Goal: Communication & Community: Answer question/provide support

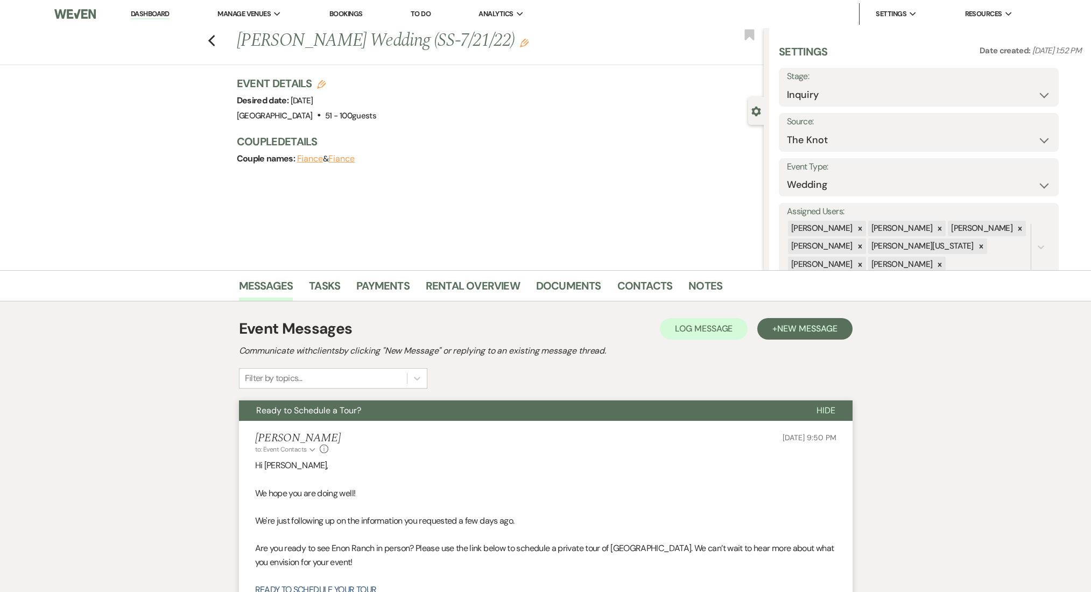
select select "2"
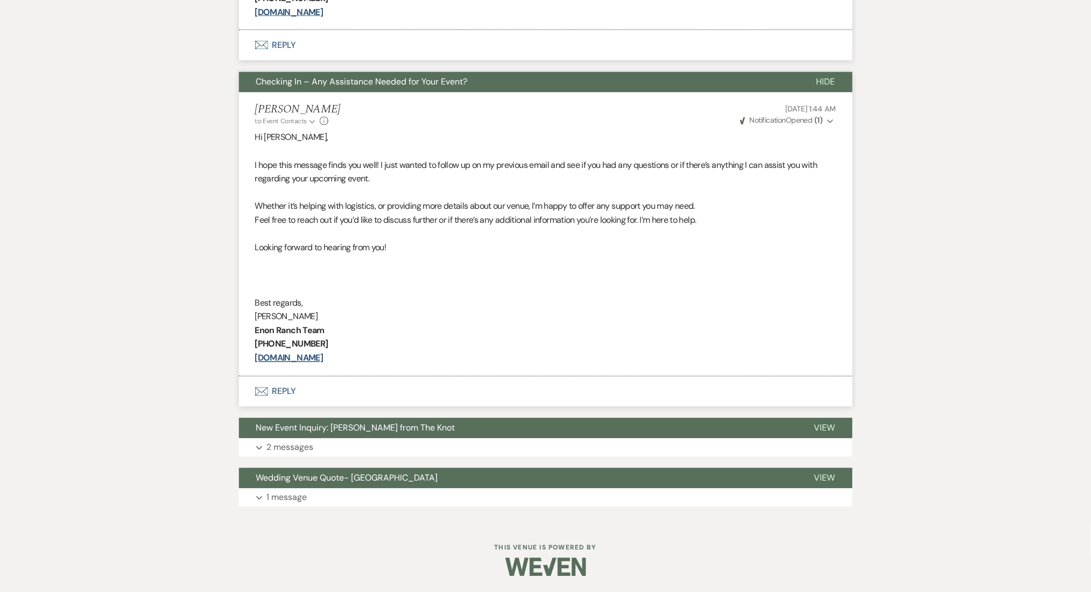
click at [1018, 128] on div "Messages Tasks Payments Rental Overview Documents Contacts Notes Event Messages…" at bounding box center [545, 59] width 1091 height 927
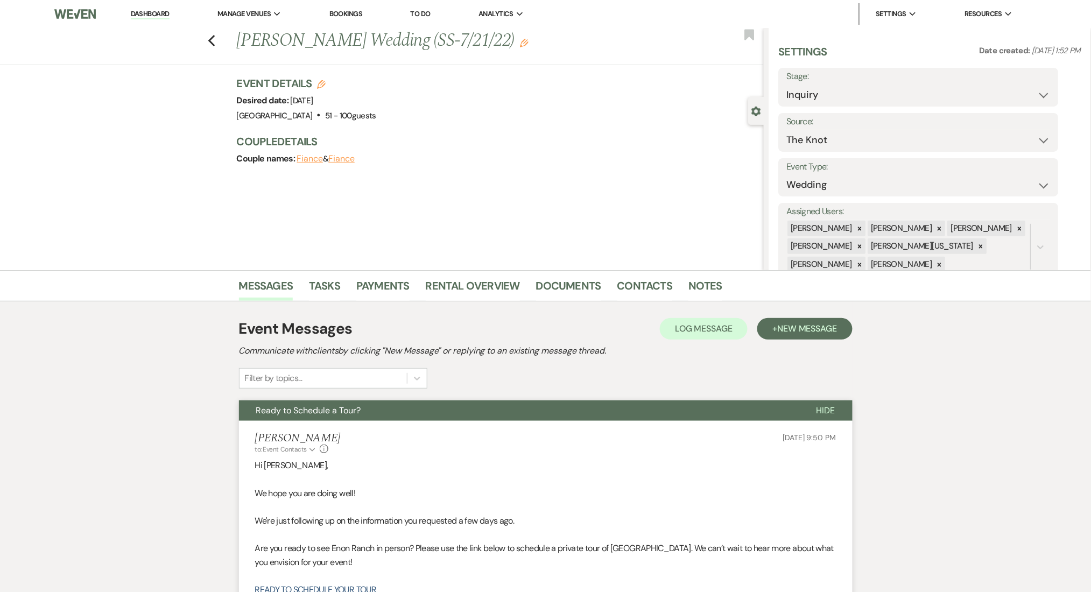
click at [150, 10] on link "Dashboard" at bounding box center [150, 14] width 39 height 10
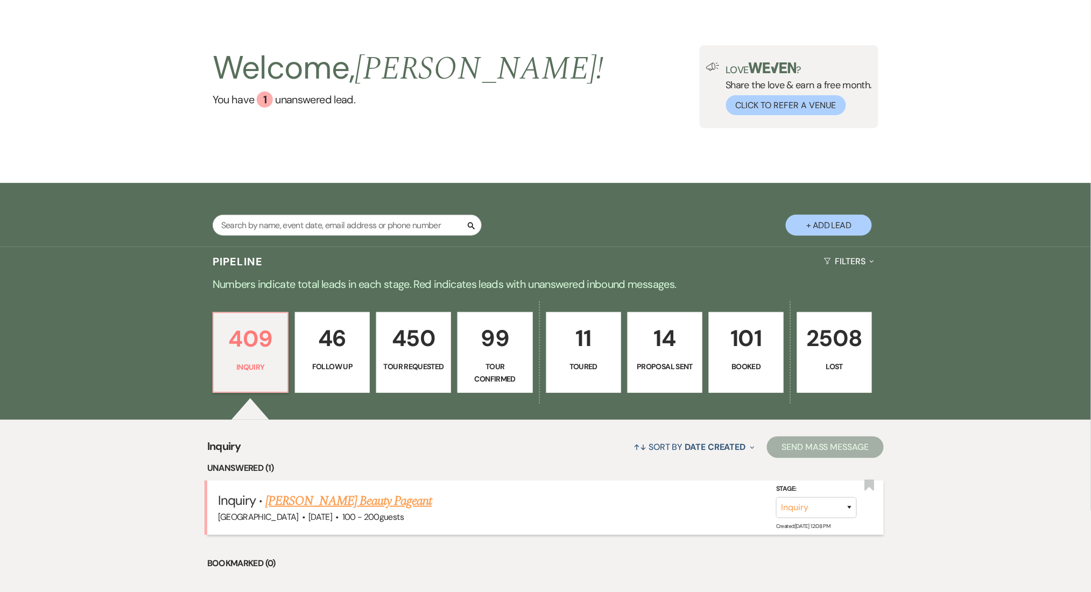
scroll to position [143, 0]
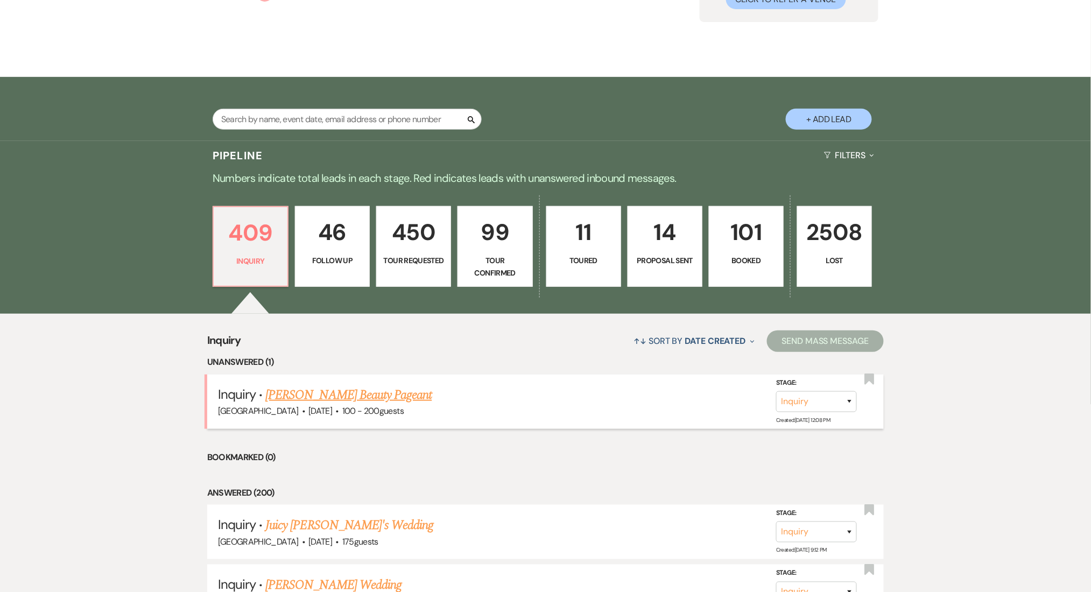
click at [349, 398] on link "[PERSON_NAME] Beauty Pageant" at bounding box center [348, 394] width 166 height 19
select select "5"
select select "13"
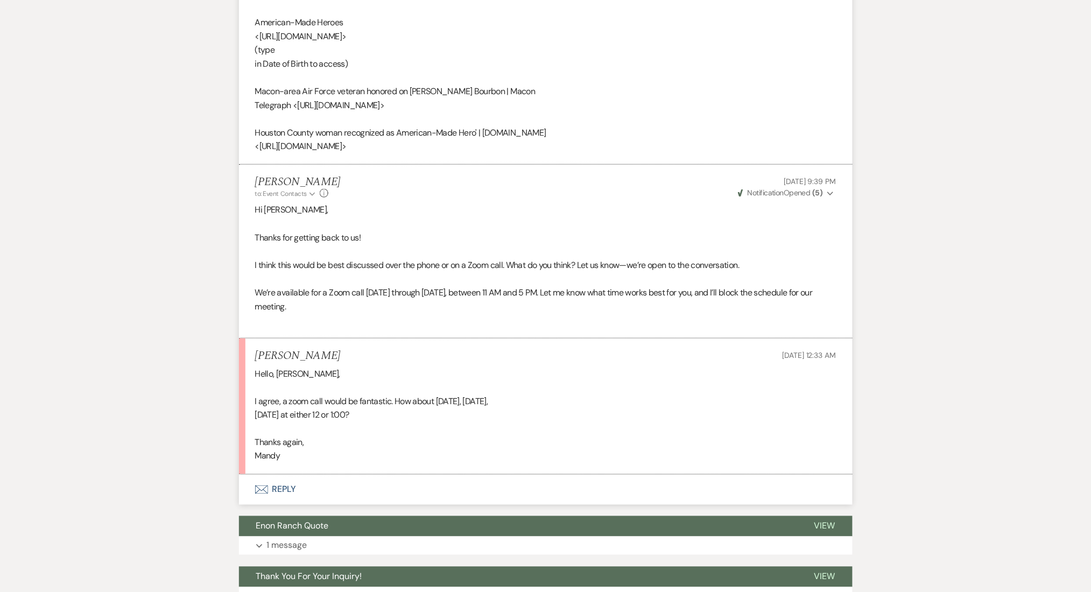
scroll to position [1867, 0]
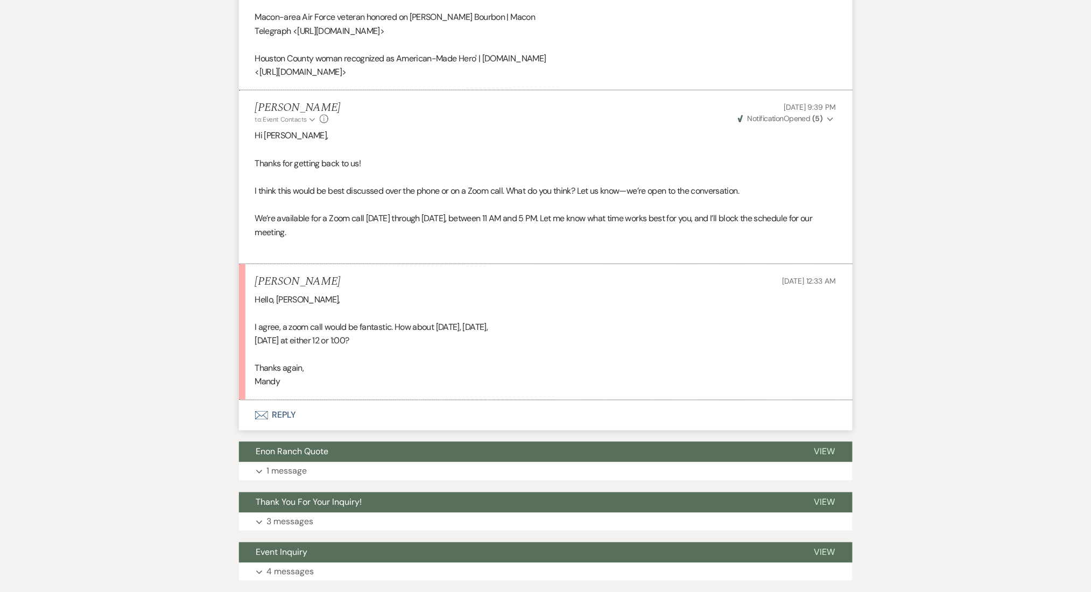
click at [300, 431] on button "Envelope Reply" at bounding box center [546, 416] width 614 height 30
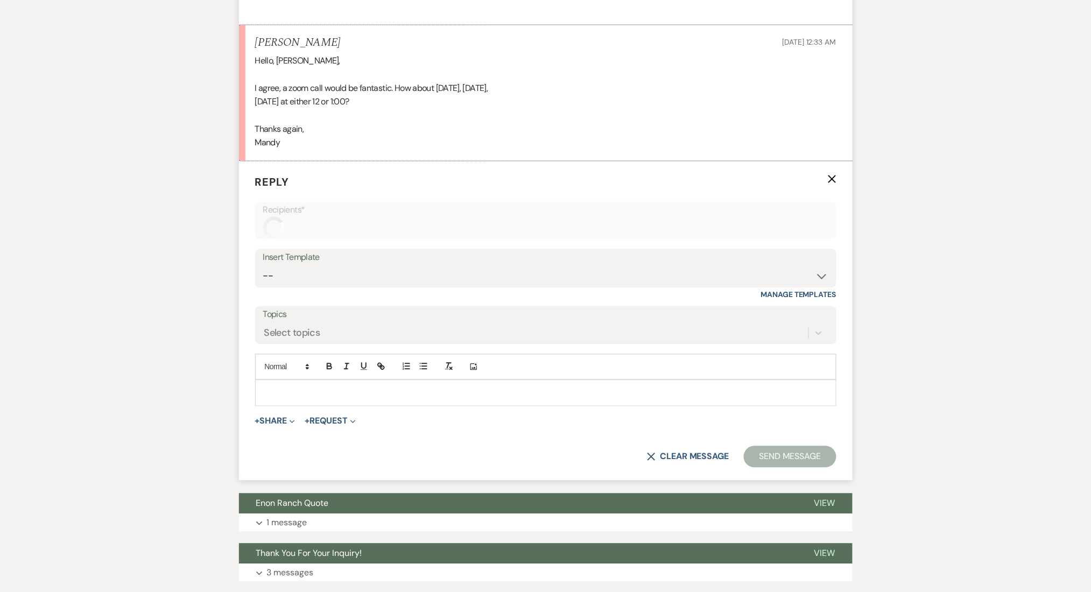
scroll to position [2144, 0]
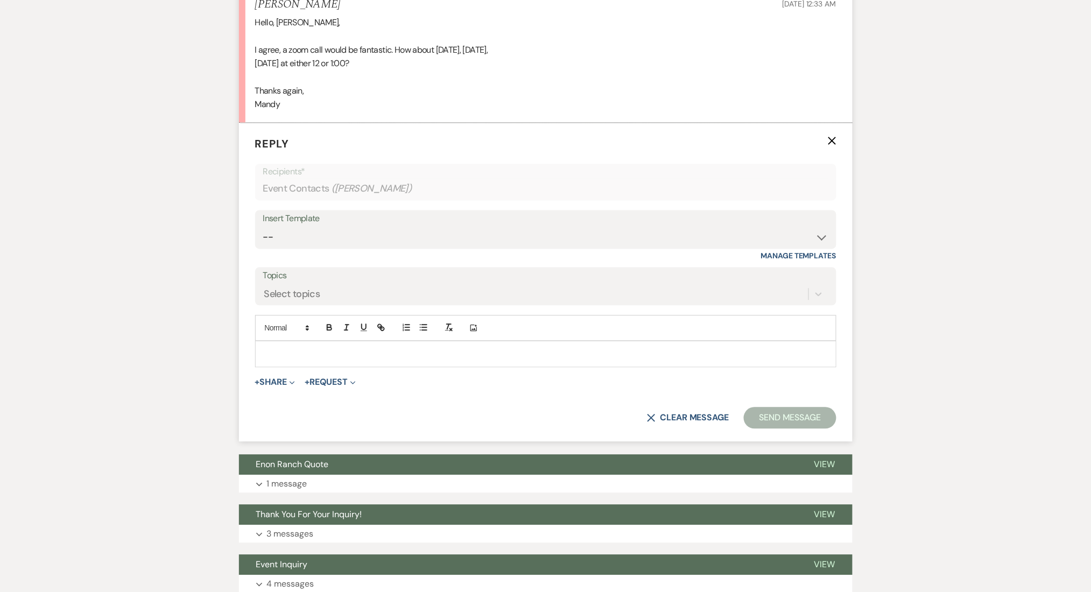
click at [342, 367] on div at bounding box center [546, 354] width 580 height 25
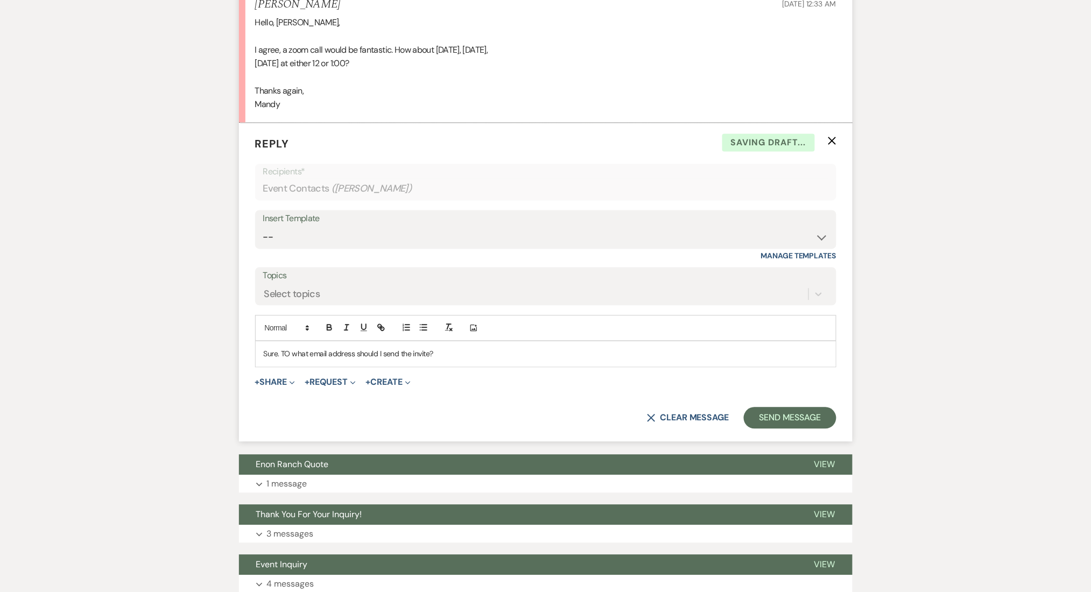
click at [288, 360] on p "Sure. TO what email address should I send the invite?" at bounding box center [546, 354] width 564 height 12
click at [286, 360] on p "Sure. To what email address should I send the invite?" at bounding box center [546, 354] width 564 height 12
copy p "Sure. To what email address should I send the invite?"
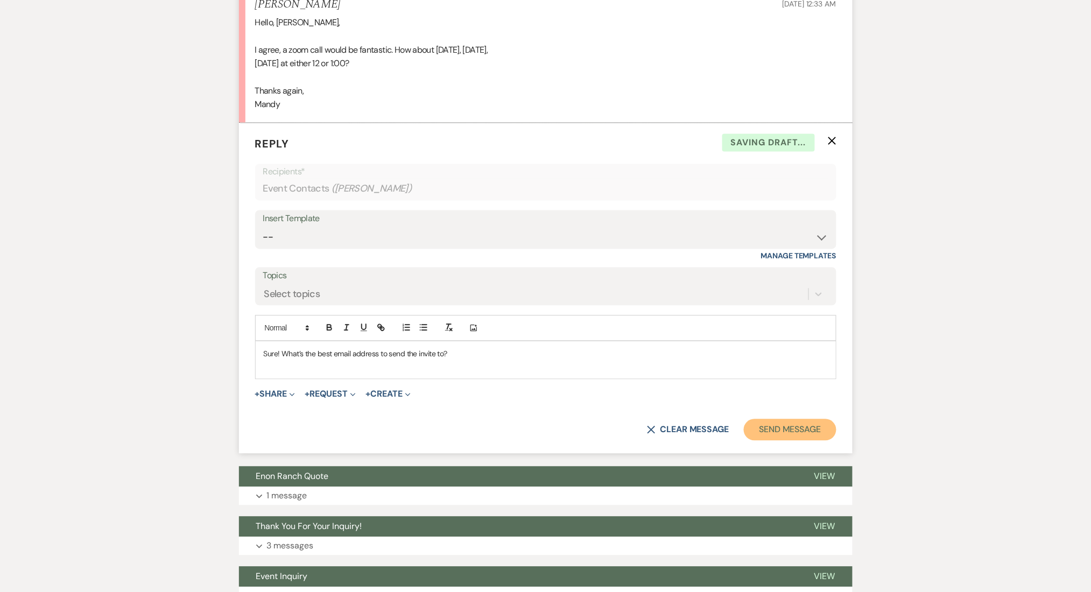
click at [797, 441] on button "Send Message" at bounding box center [790, 430] width 92 height 22
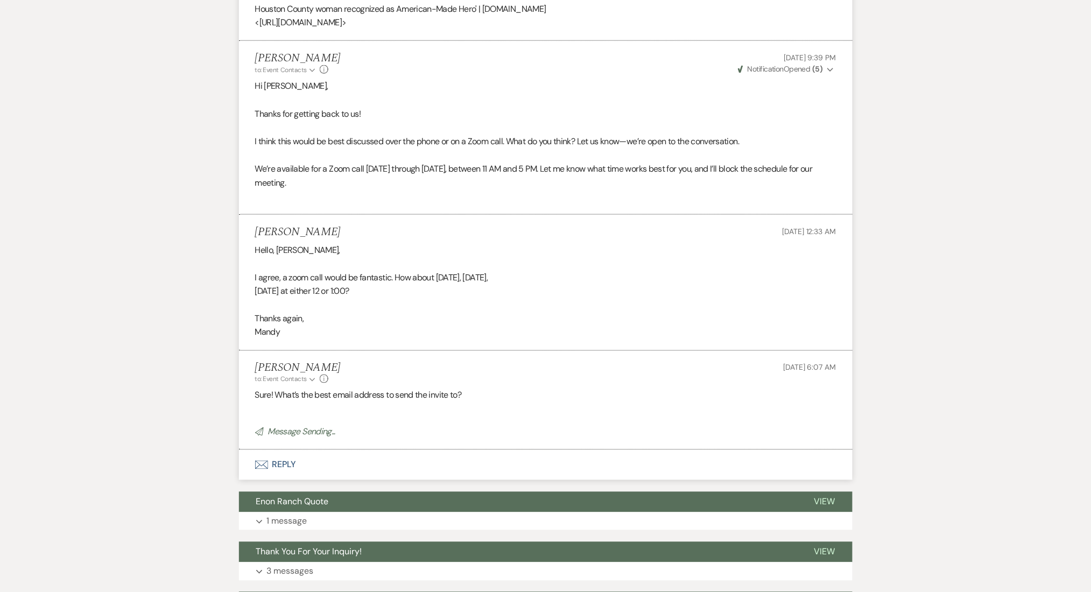
scroll to position [1910, 0]
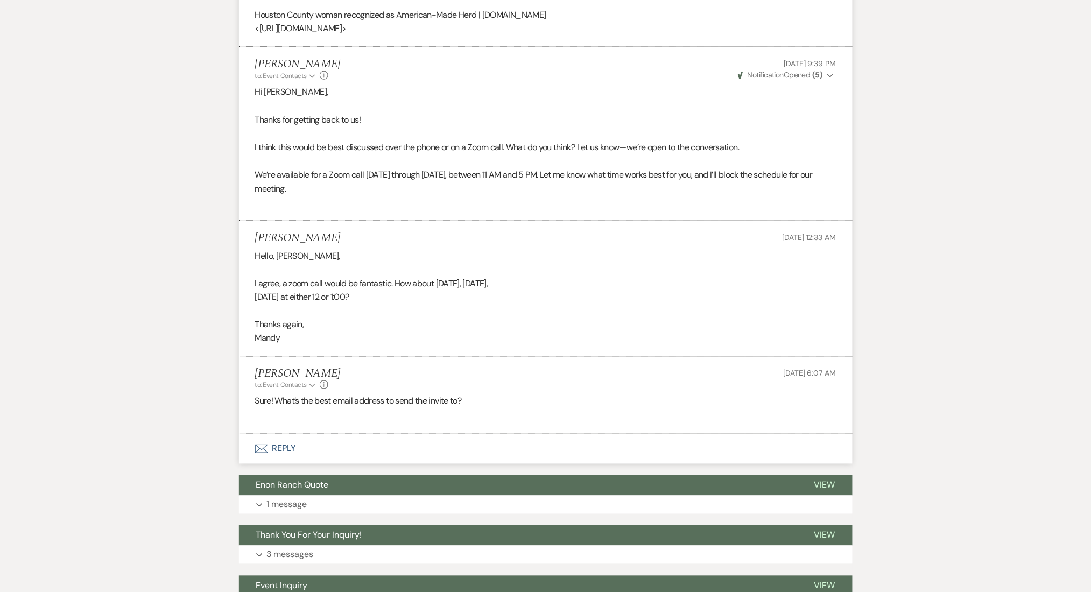
drag, startPoint x: 335, startPoint y: 247, endPoint x: 255, endPoint y: 241, distance: 80.4
click at [255, 241] on li "[PERSON_NAME] [DATE] 12:33 AM Hello, [PERSON_NAME], I agree, a zoom call would …" at bounding box center [546, 289] width 614 height 136
copy h5 "[PERSON_NAME]"
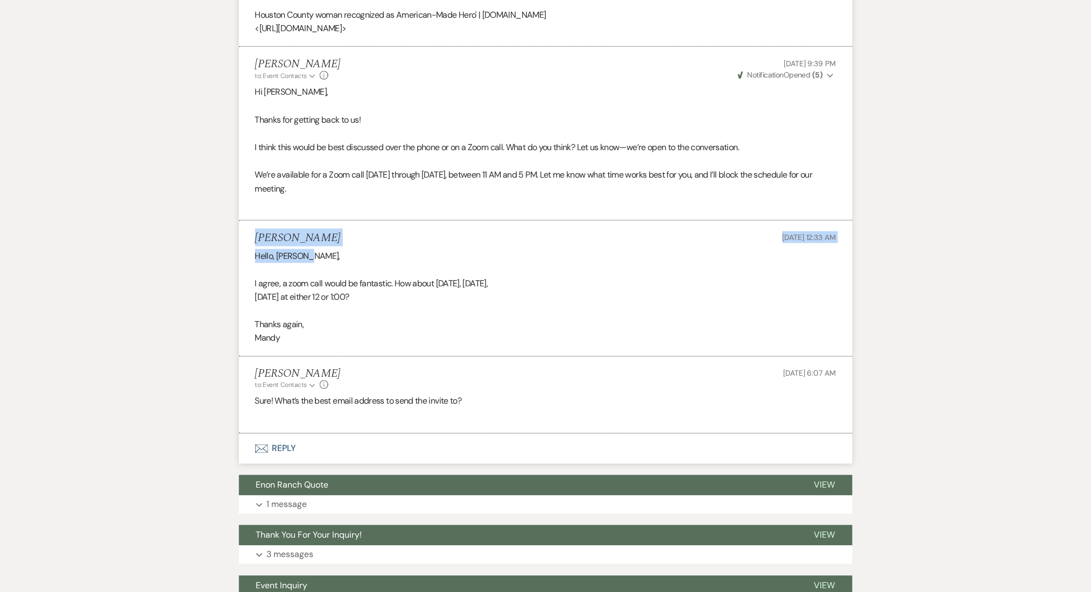
drag, startPoint x: 334, startPoint y: 259, endPoint x: 233, endPoint y: 243, distance: 102.5
click at [277, 245] on h5 "[PERSON_NAME]" at bounding box center [298, 238] width 86 height 13
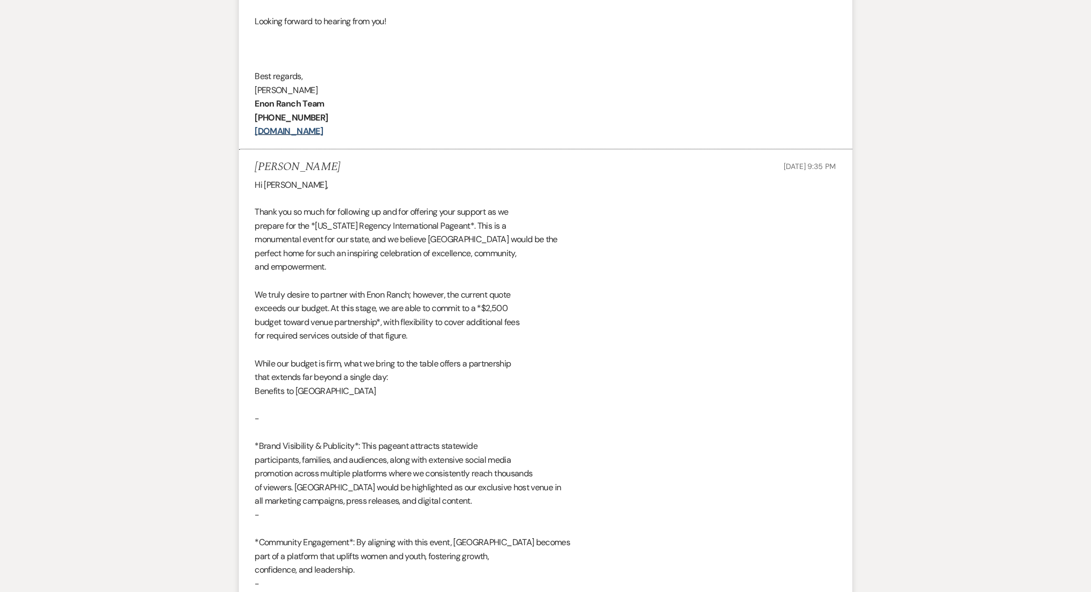
scroll to position [475, 0]
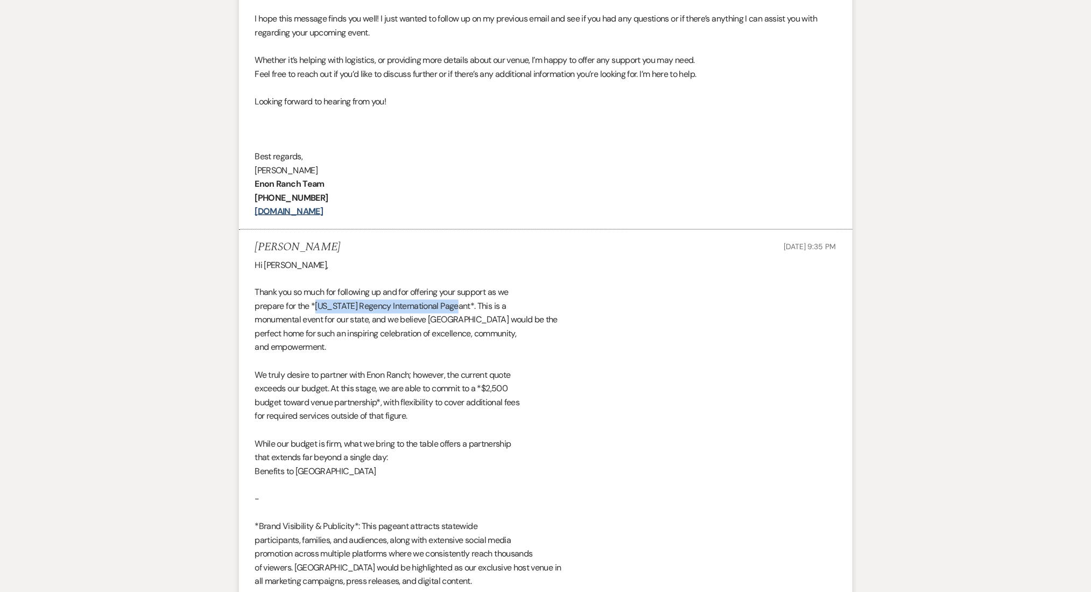
drag, startPoint x: 317, startPoint y: 307, endPoint x: 457, endPoint y: 305, distance: 139.4
copy div "[US_STATE] Regency International Pageant"
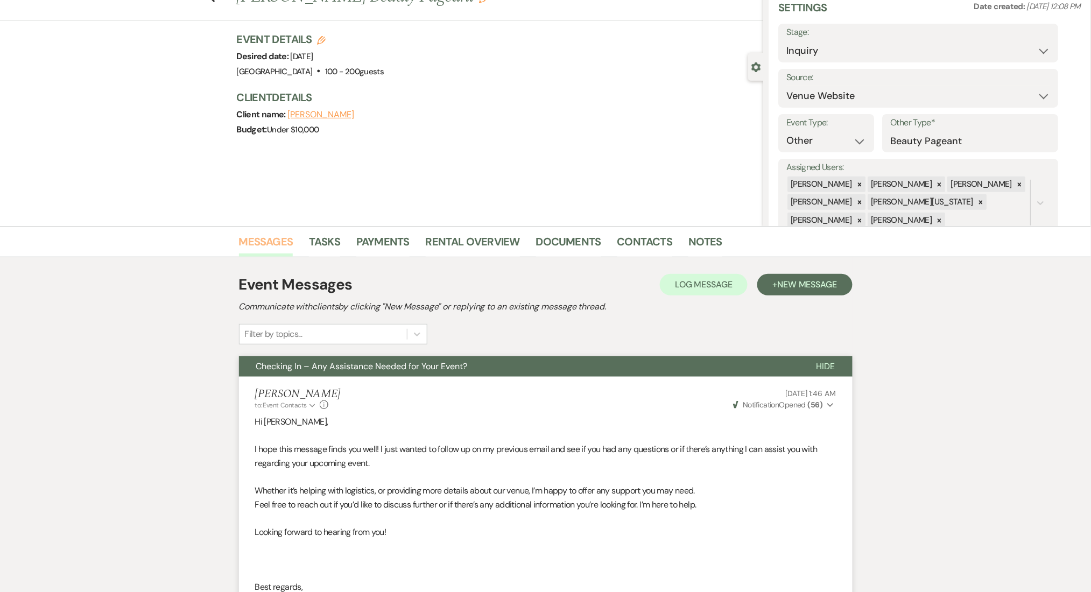
click at [273, 237] on link "Messages" at bounding box center [266, 245] width 54 height 24
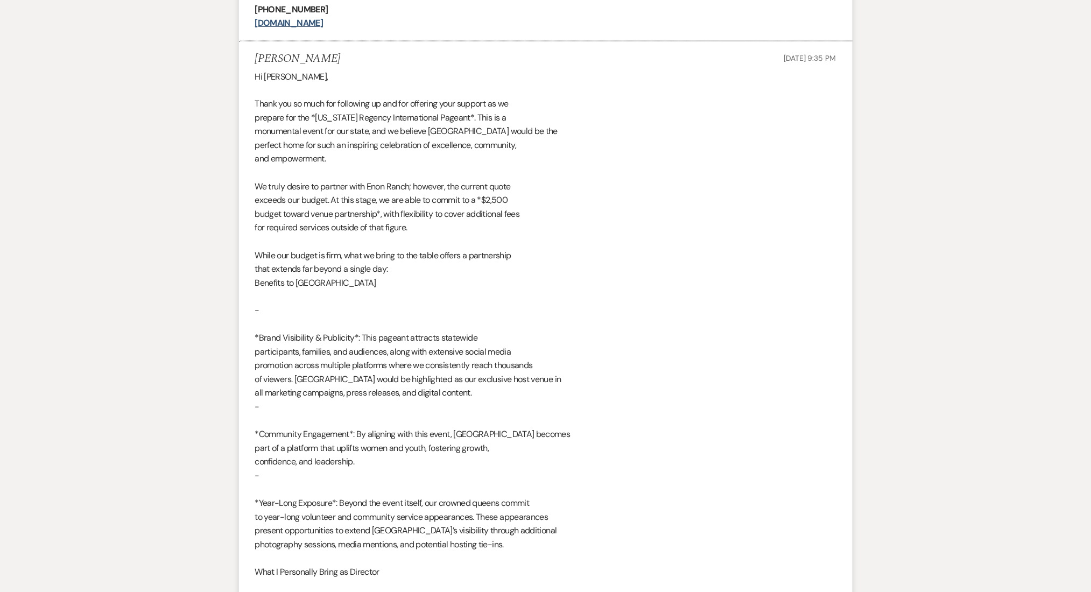
scroll to position [574, 0]
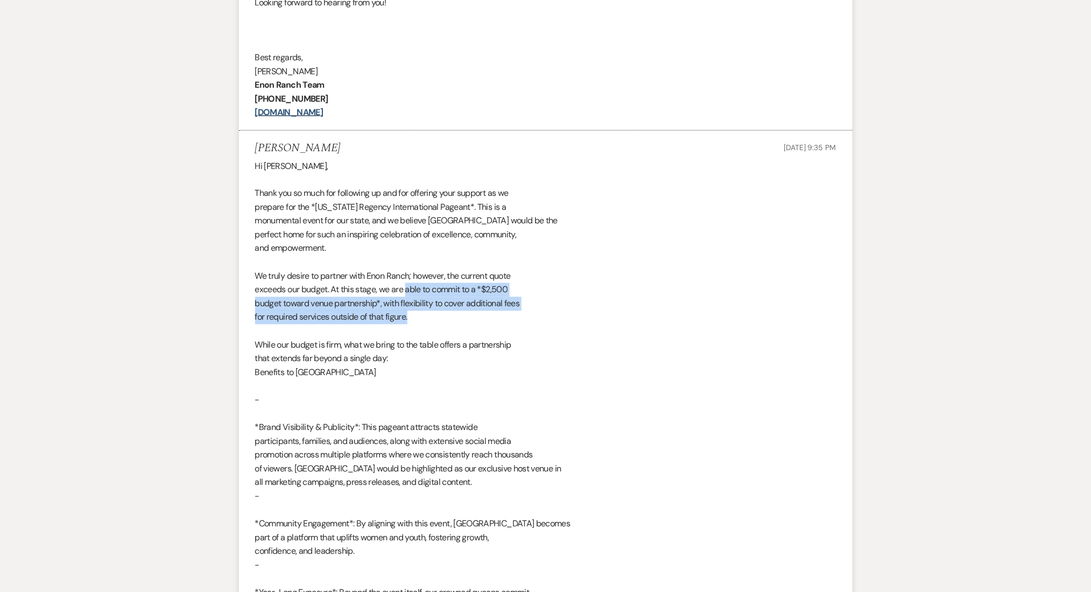
drag, startPoint x: 430, startPoint y: 322, endPoint x: 407, endPoint y: 294, distance: 35.6
copy div "able to commit to a *$2,500 budget toward venue partnership*, with flexibility …"
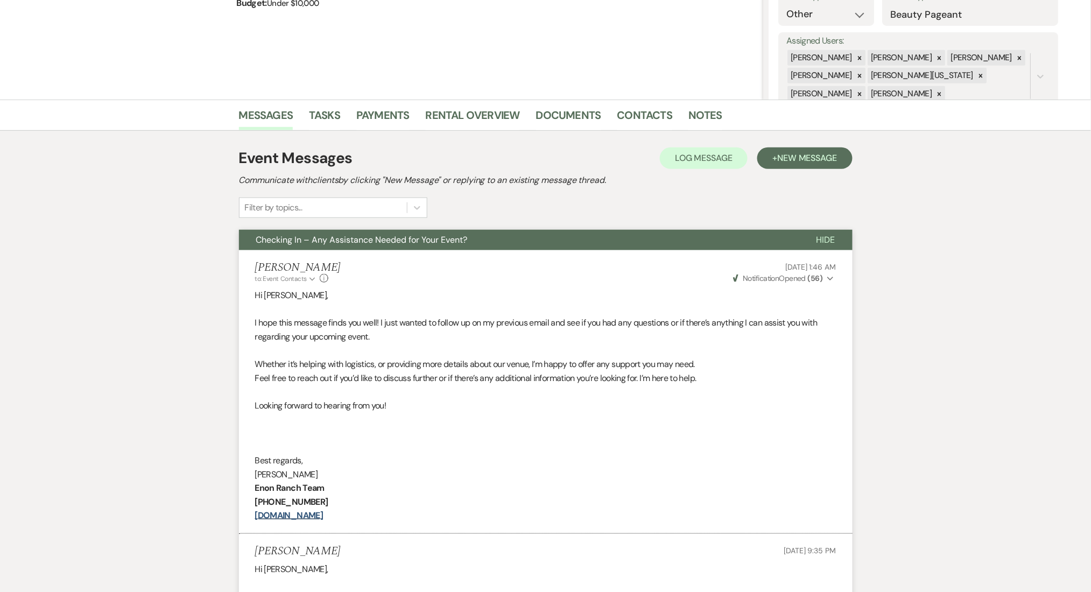
scroll to position [143, 0]
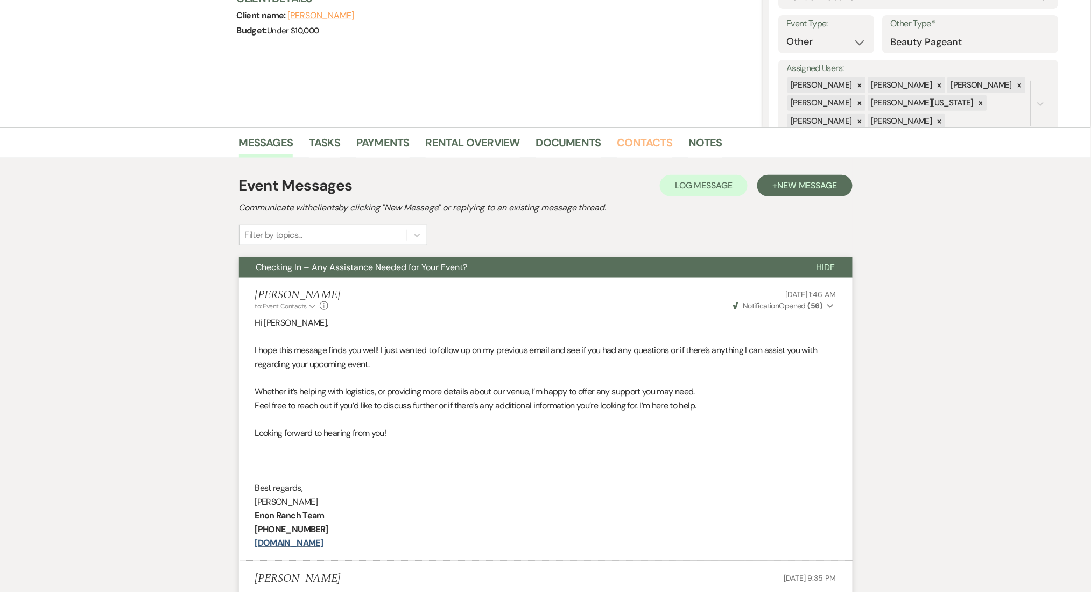
click at [642, 138] on link "Contacts" at bounding box center [645, 146] width 55 height 24
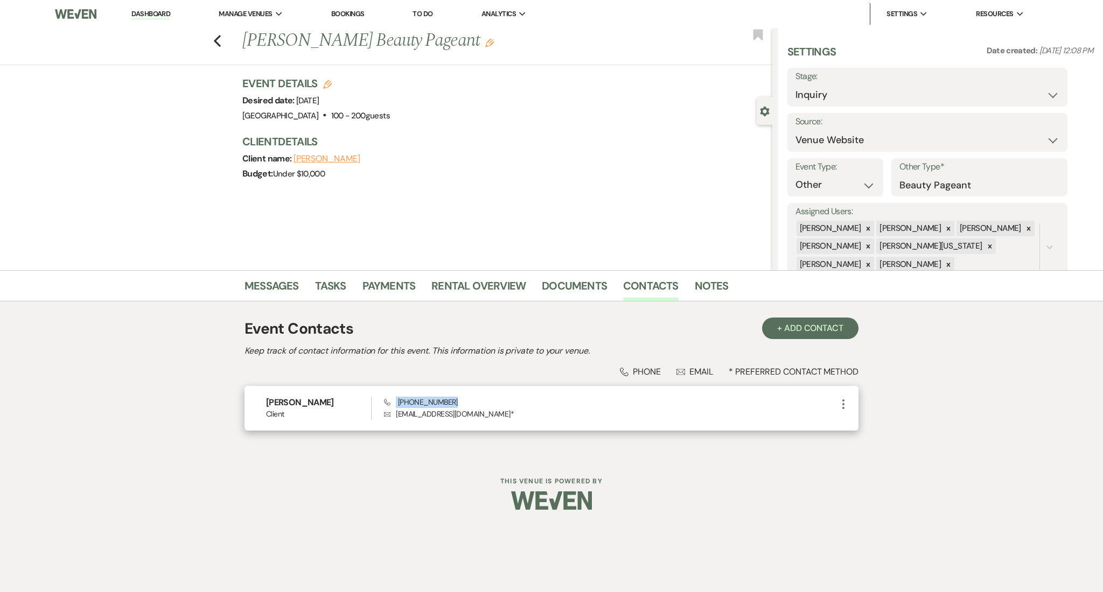
drag, startPoint x: 467, startPoint y: 397, endPoint x: 394, endPoint y: 405, distance: 73.2
click at [394, 405] on div "Phone [PHONE_NUMBER] Envelope [EMAIL_ADDRESS][DOMAIN_NAME] *" at bounding box center [610, 408] width 453 height 23
copy span "[PHONE_NUMBER]"
click at [167, 410] on div "Messages Tasks Payments Rental Overview Documents Contacts Notes Event Contacts…" at bounding box center [551, 363] width 1103 height 186
click at [73, 9] on img at bounding box center [75, 14] width 41 height 23
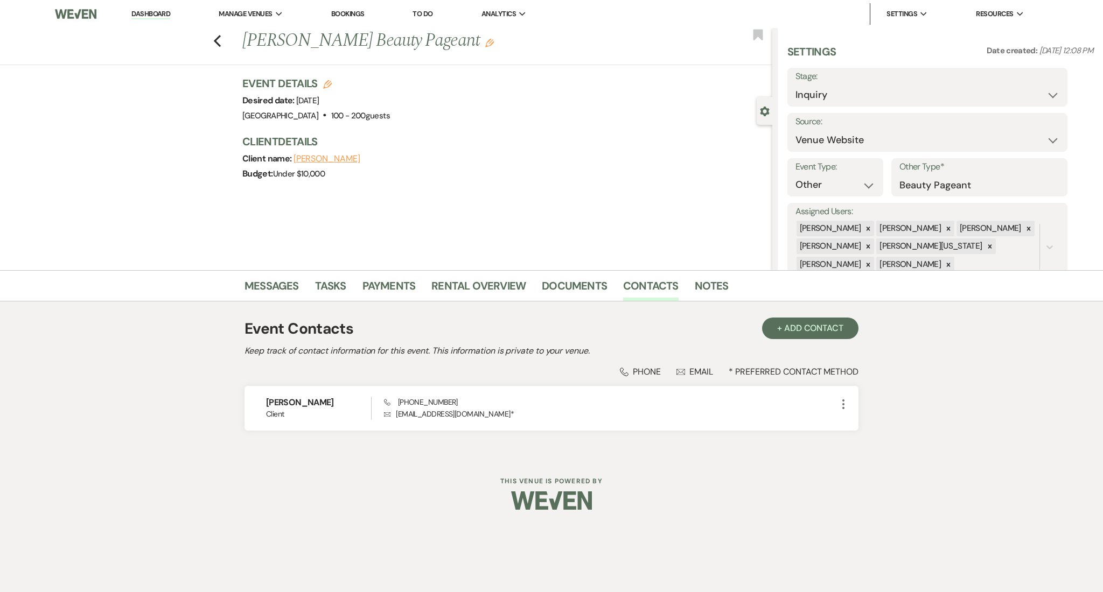
click at [152, 11] on link "Dashboard" at bounding box center [150, 14] width 39 height 10
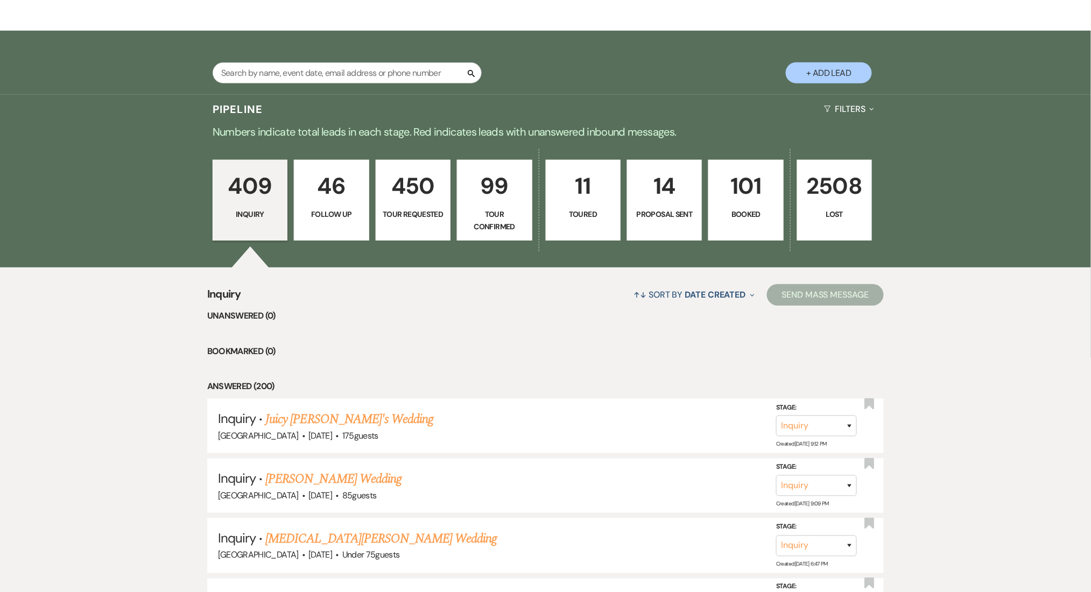
scroll to position [215, 0]
